Goal: Task Accomplishment & Management: Use online tool/utility

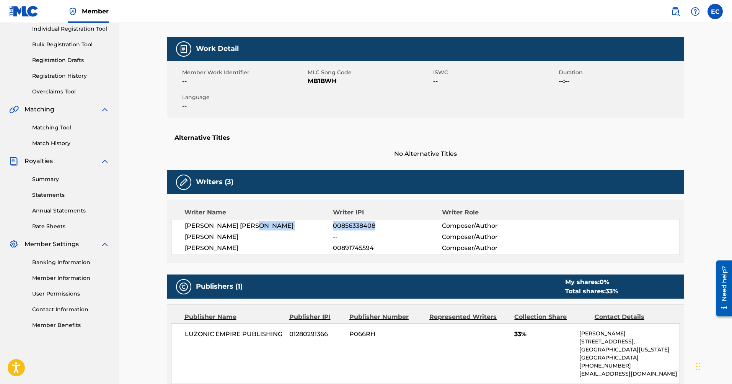
scroll to position [77, 0]
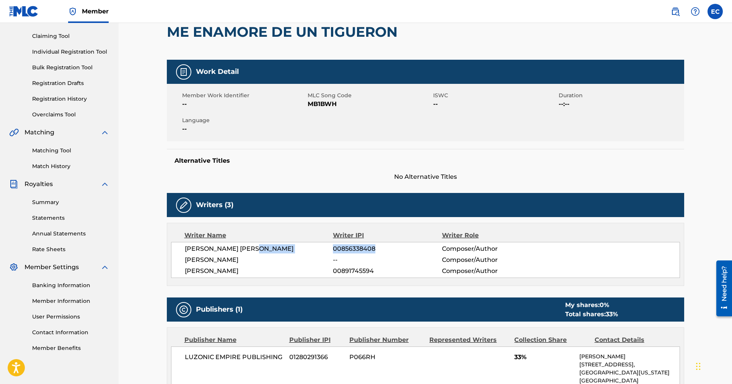
click at [58, 38] on link "Claiming Tool" at bounding box center [70, 36] width 77 height 8
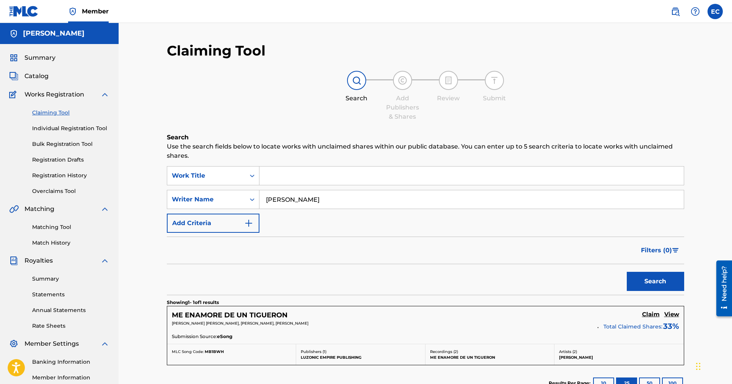
click at [296, 180] on input "Search Form" at bounding box center [472, 176] width 425 height 18
click at [278, 175] on input "Search Form" at bounding box center [472, 176] width 425 height 18
click at [231, 198] on div "Writer Name" at bounding box center [206, 199] width 69 height 9
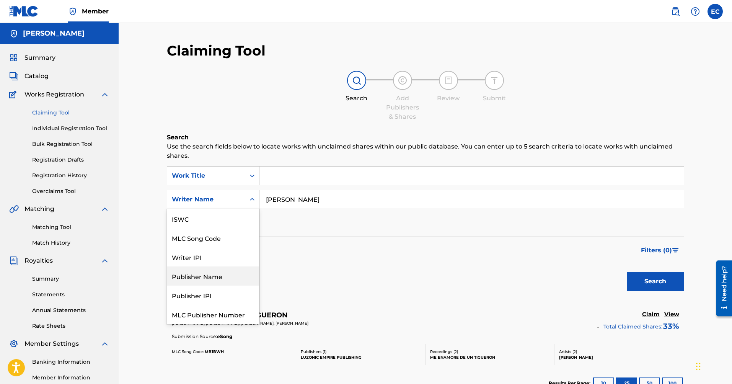
scroll to position [19, 0]
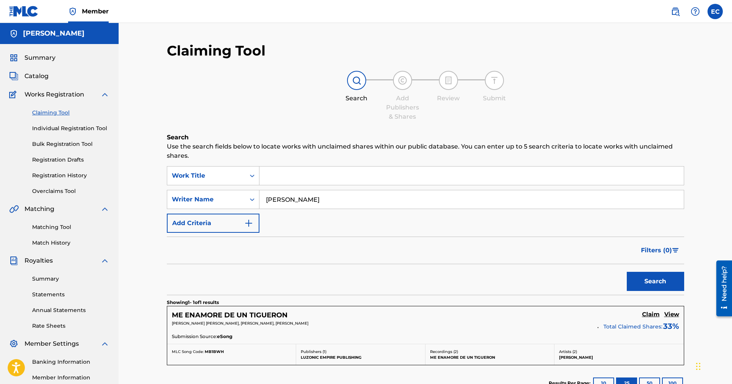
click at [61, 225] on link "Matching Tool" at bounding box center [70, 227] width 77 height 8
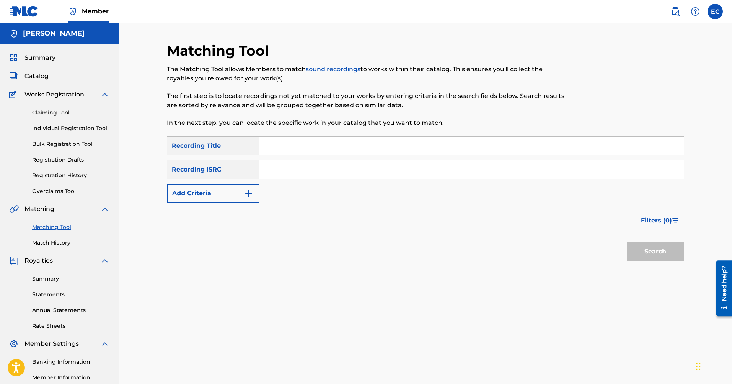
click at [274, 150] on input "Search Form" at bounding box center [472, 146] width 425 height 18
click at [274, 175] on input "Search Form" at bounding box center [472, 169] width 425 height 18
click at [283, 149] on input "Search Form" at bounding box center [472, 146] width 425 height 18
click at [279, 147] on input "Search Form" at bounding box center [472, 146] width 425 height 18
paste input "978032"
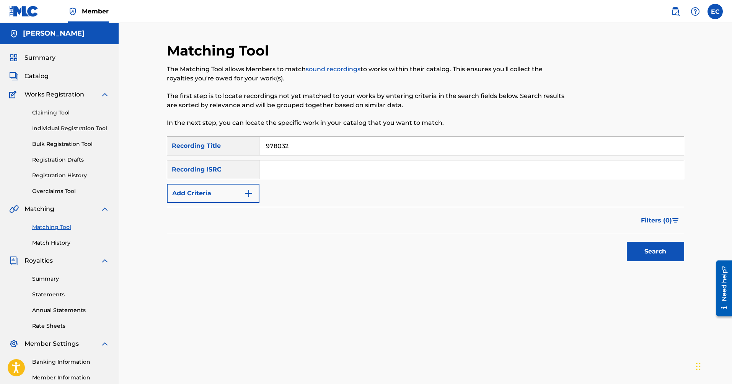
drag, startPoint x: 310, startPoint y: 151, endPoint x: 191, endPoint y: 133, distance: 120.5
click at [191, 133] on div "Matching Tool The Matching Tool allows Members to match sound recordings to wor…" at bounding box center [426, 240] width 518 height 396
paste input "QZTB52325663"
type input "QZTB52325663"
click at [279, 174] on input "Search Form" at bounding box center [472, 169] width 425 height 18
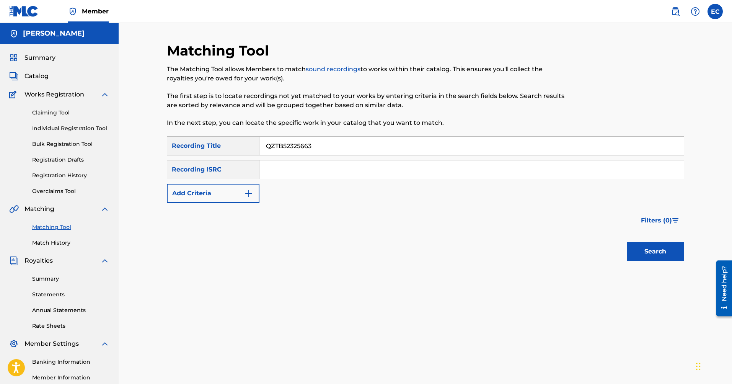
paste input "QZTB52325663"
type input "QZTB52325663"
drag, startPoint x: 320, startPoint y: 147, endPoint x: 219, endPoint y: 139, distance: 101.8
click at [218, 139] on div "SearchWithCriteria1f153832-bb44-44d1-af61-550ef6068b8a Recording Title QZTB5232…" at bounding box center [426, 145] width 518 height 19
paste input "Aqui estoy"
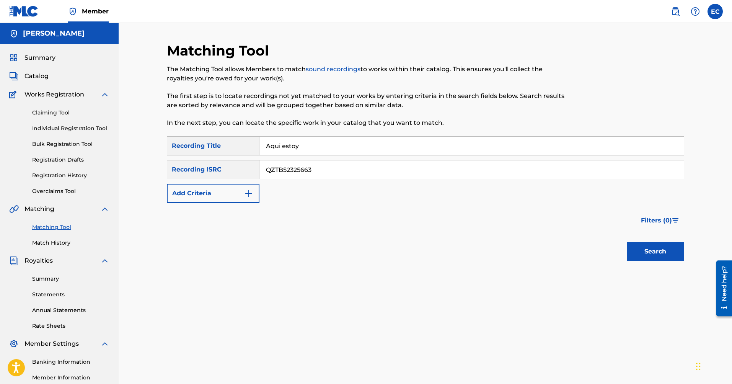
type input "Aqui estoy"
click at [652, 253] on button "Search" at bounding box center [655, 251] width 57 height 19
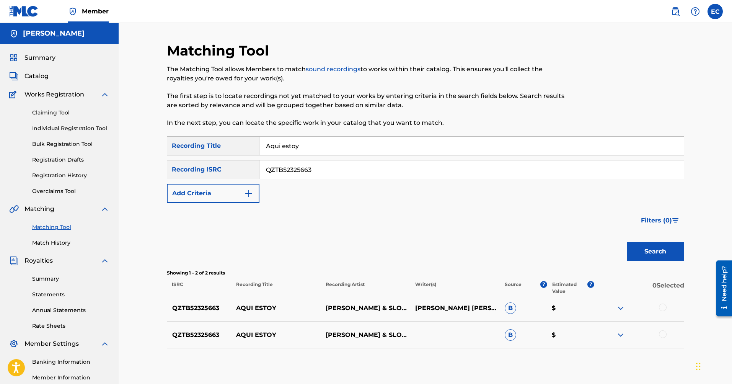
scroll to position [15, 0]
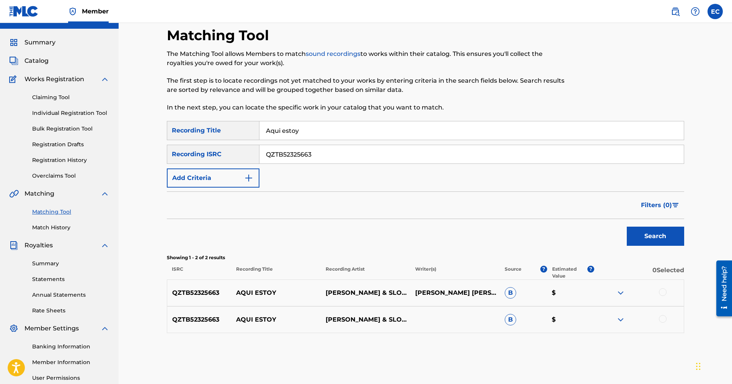
click at [623, 292] on img at bounding box center [620, 292] width 9 height 9
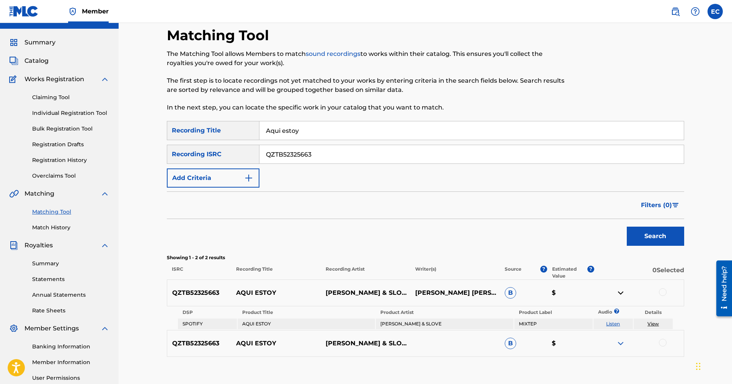
click at [622, 343] on img at bounding box center [620, 343] width 9 height 9
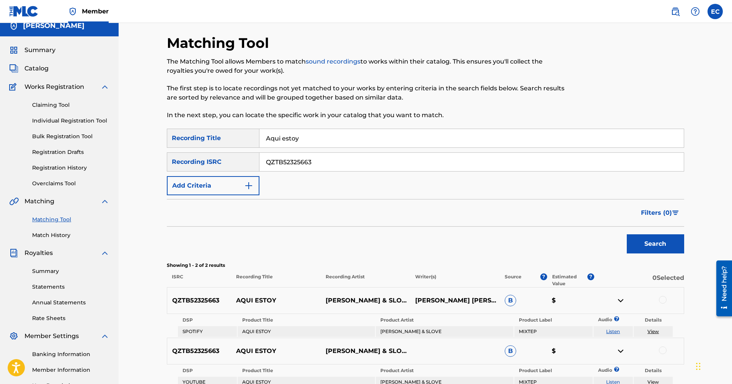
scroll to position [0, 0]
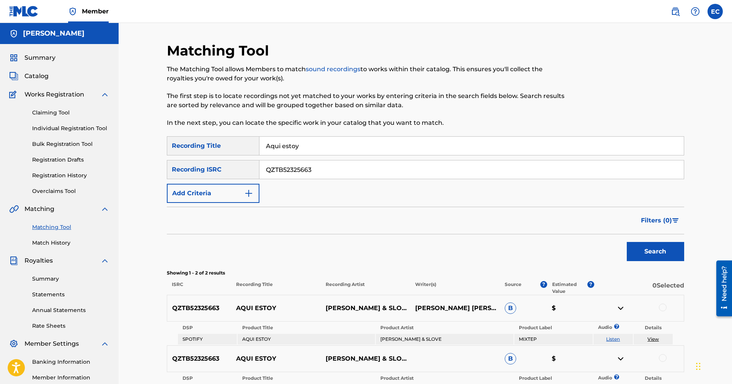
click at [41, 75] on span "Catalog" at bounding box center [37, 76] width 24 height 9
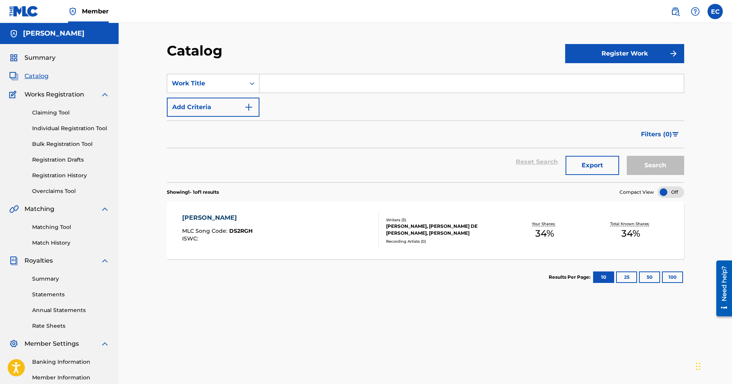
click at [294, 110] on div "SearchWithCriteriae6f89f5f-4068-4130-8c98-bf71cb8fbcbb Work Title Add Criteria" at bounding box center [426, 95] width 518 height 43
click at [67, 176] on link "Registration History" at bounding box center [70, 176] width 77 height 8
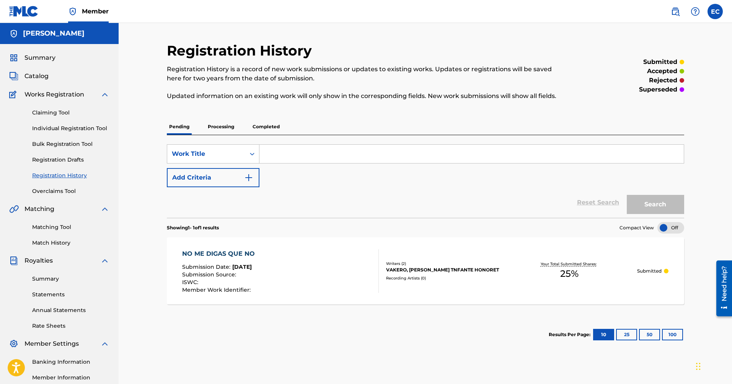
scroll to position [8, 0]
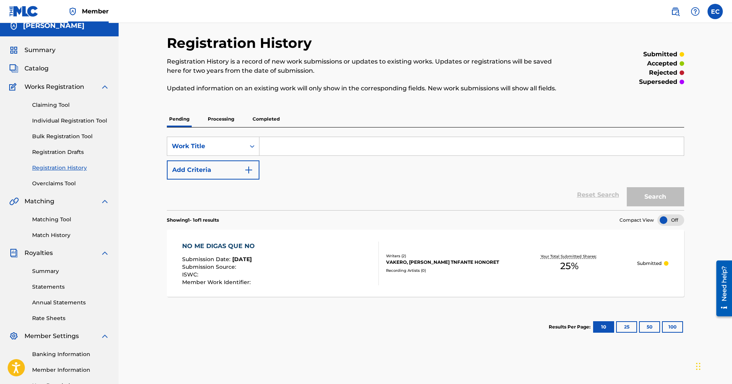
click at [64, 235] on link "Match History" at bounding box center [70, 235] width 77 height 8
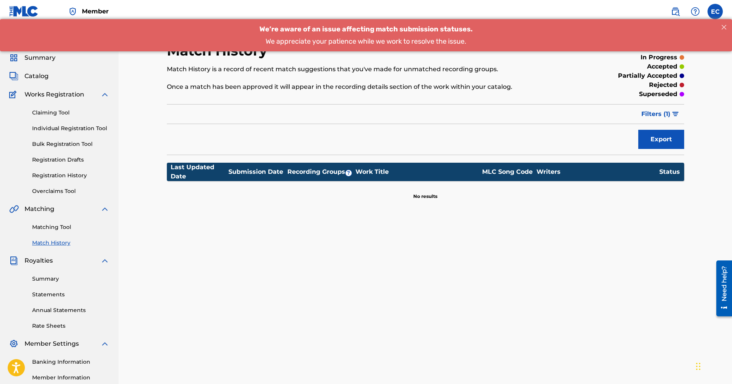
click at [65, 176] on link "Registration History" at bounding box center [70, 176] width 77 height 8
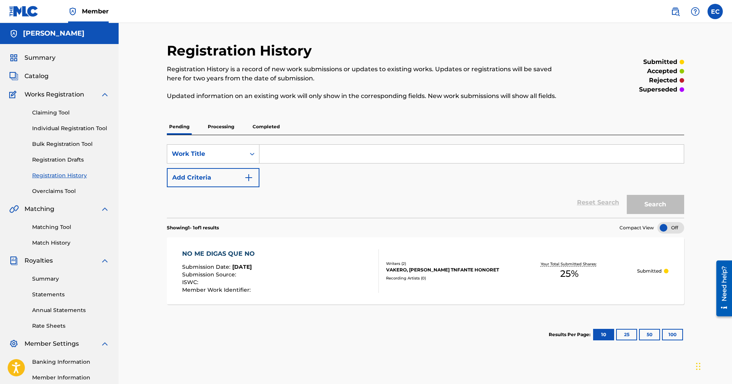
click at [629, 335] on button "25" at bounding box center [626, 334] width 21 height 11
click at [607, 335] on button "10" at bounding box center [603, 334] width 21 height 11
click at [224, 124] on p "Processing" at bounding box center [221, 127] width 31 height 16
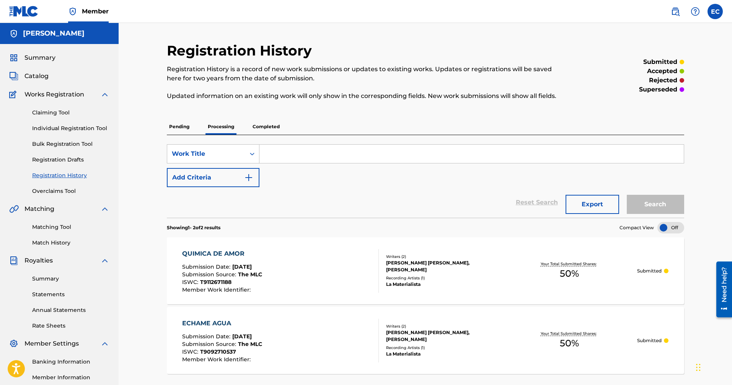
click at [34, 79] on span "Catalog" at bounding box center [37, 76] width 24 height 9
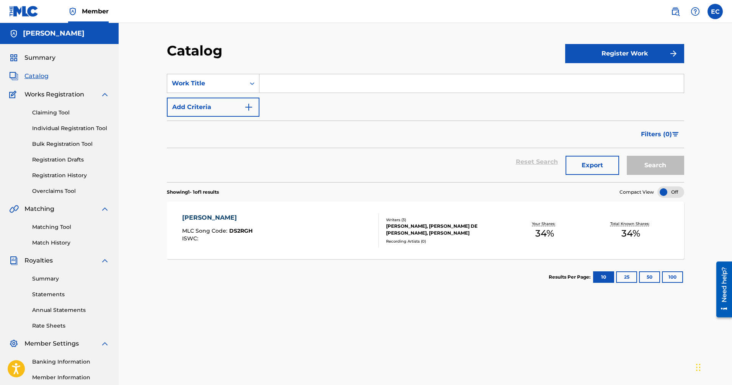
click at [615, 55] on button "Register Work" at bounding box center [624, 53] width 119 height 19
click at [417, 226] on div "[PERSON_NAME], [PERSON_NAME] DE [PERSON_NAME], [PERSON_NAME]" at bounding box center [444, 230] width 116 height 14
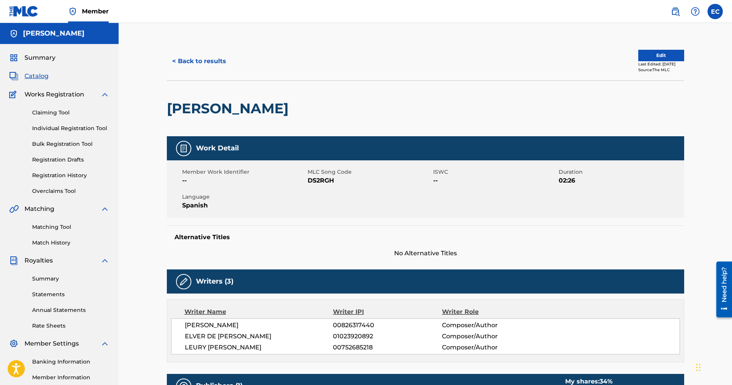
scroll to position [8, 0]
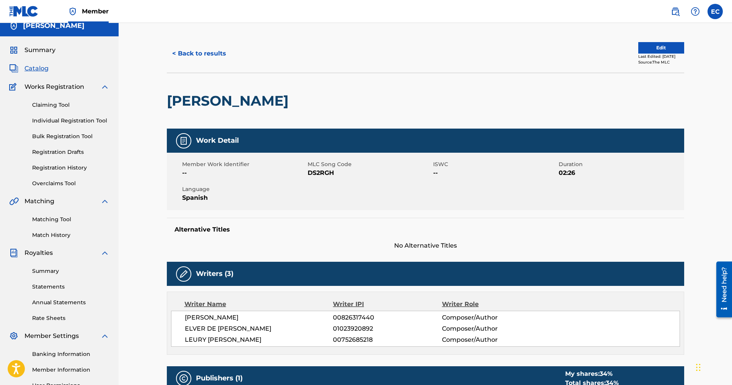
drag, startPoint x: 385, startPoint y: 196, endPoint x: 388, endPoint y: 271, distance: 74.7
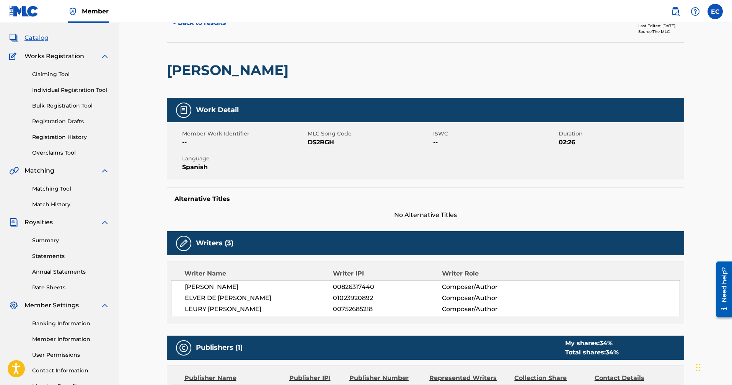
scroll to position [0, 0]
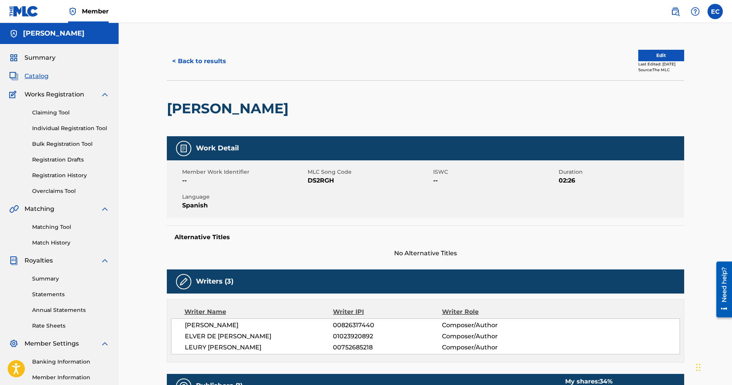
click at [722, 12] on label at bounding box center [715, 11] width 15 height 15
click at [715, 11] on input "EC [PERSON_NAME] [EMAIL_ADDRESS][DOMAIN_NAME] Notification Preferences Profile …" at bounding box center [715, 11] width 0 height 0
click at [643, 109] on p "Log out" at bounding box center [641, 108] width 18 height 7
click at [715, 11] on input "EC [PERSON_NAME] [EMAIL_ADDRESS][DOMAIN_NAME] Notification Preferences Profile …" at bounding box center [715, 11] width 0 height 0
